Goal: Task Accomplishment & Management: Manage account settings

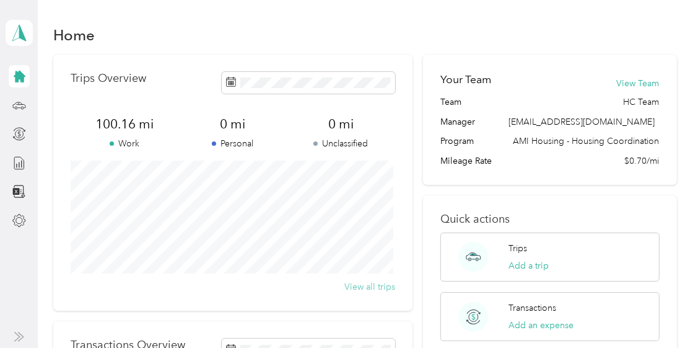
click at [372, 287] on button "View all trips" at bounding box center [369, 286] width 51 height 13
